Goal: Navigation & Orientation: Find specific page/section

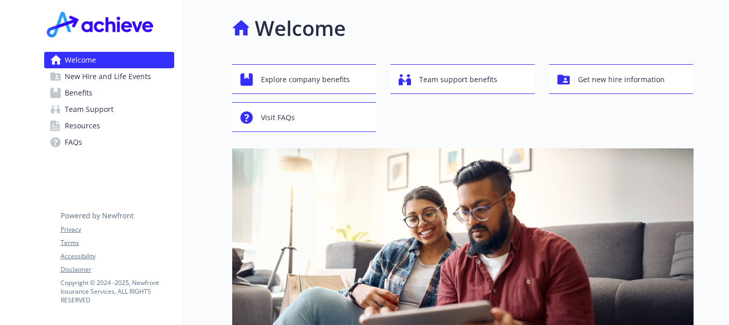
click at [104, 98] on link "Benefits" at bounding box center [109, 93] width 130 height 16
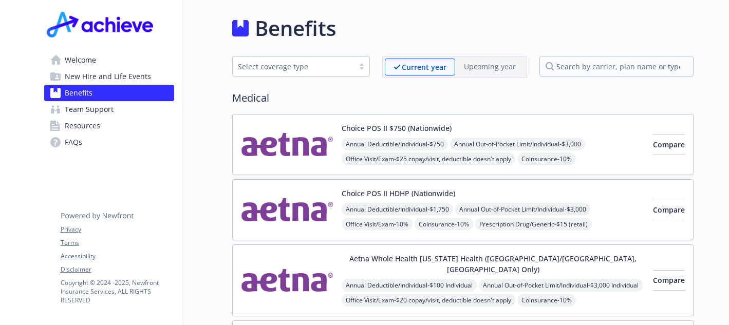
click at [113, 69] on span "New Hire and Life Events" at bounding box center [108, 76] width 86 height 16
